Goal: Check status: Check status

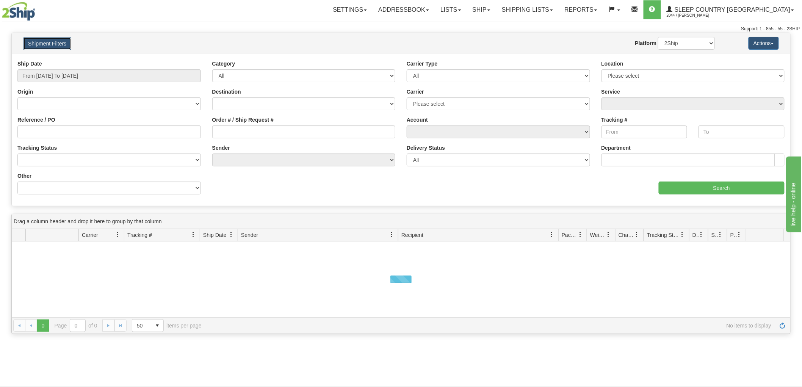
click at [50, 40] on button "Shipment Filters" at bounding box center [47, 43] width 48 height 13
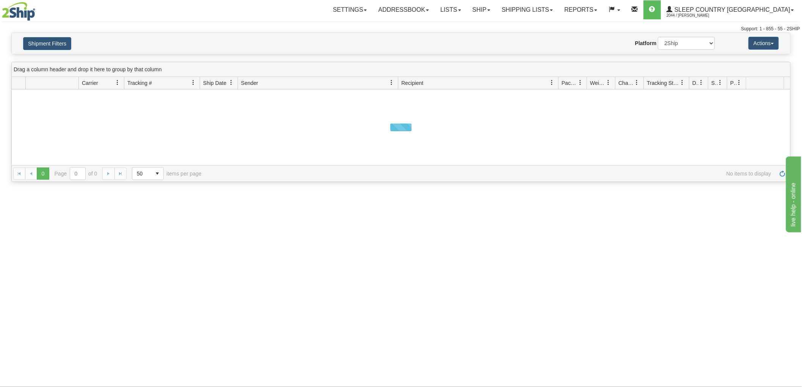
click at [52, 33] on div "Shipment Filters Website Agent Nothing selected Client User Platform 2Ship Impo…" at bounding box center [401, 43] width 779 height 21
click at [47, 39] on button "Shipment Filters" at bounding box center [47, 43] width 48 height 13
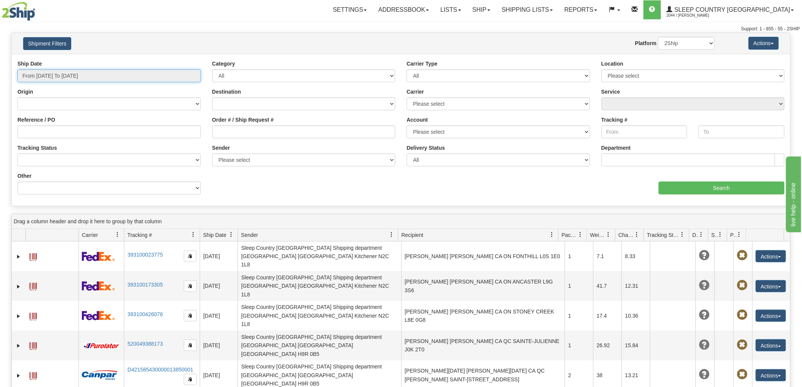
click at [104, 75] on input "From [DATE] To [DATE]" at bounding box center [109, 75] width 184 height 13
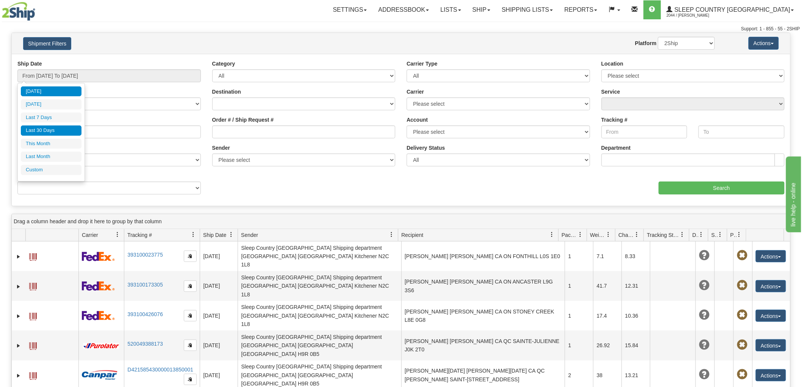
click at [66, 126] on li "Last 30 Days" at bounding box center [51, 131] width 61 height 10
type input "From [DATE] To [DATE]"
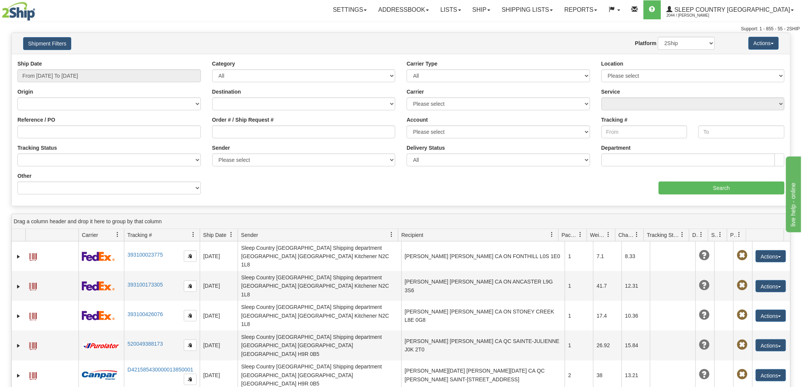
click at [243, 140] on div "Order # / Ship Request #" at bounding box center [304, 130] width 195 height 28
click at [248, 134] on input "Order # / Ship Request #" at bounding box center [304, 132] width 184 height 13
paste input "9000I058436"
type input "9000I058436"
click at [704, 195] on div "Ship Date From [DATE] To [DATE] Category All Inbound Outbound Carrier Type All …" at bounding box center [401, 130] width 779 height 140
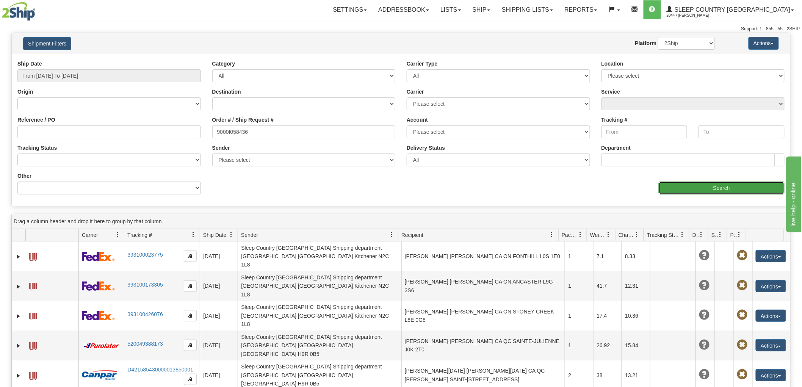
click at [705, 186] on input "Search" at bounding box center [722, 188] width 126 height 13
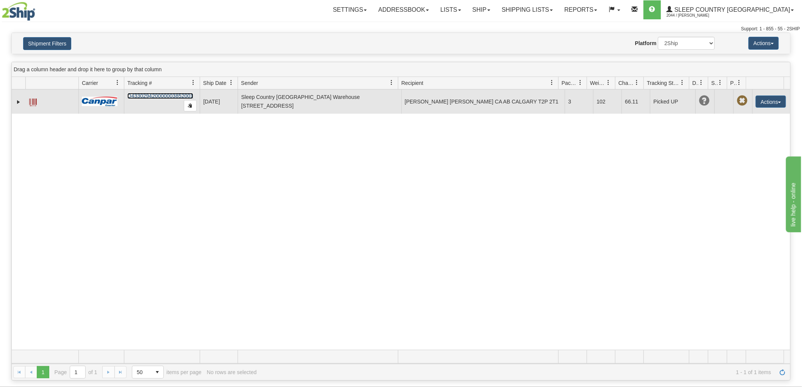
click at [158, 94] on link "D433029420000003852001" at bounding box center [160, 96] width 66 height 6
